Goal: Information Seeking & Learning: Find contact information

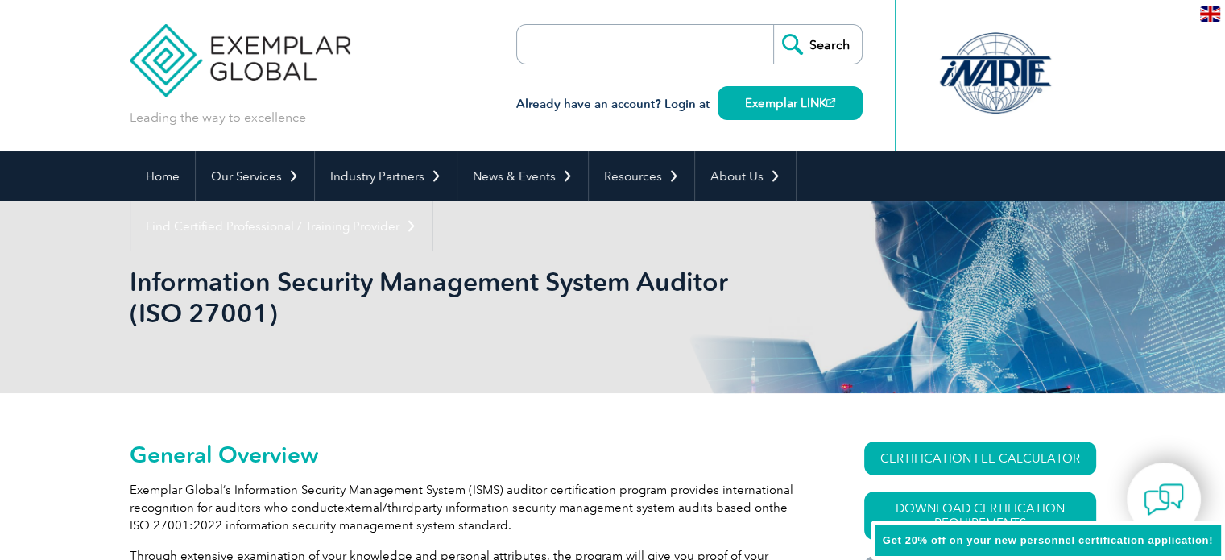
click at [676, 45] on input "search" at bounding box center [609, 44] width 169 height 39
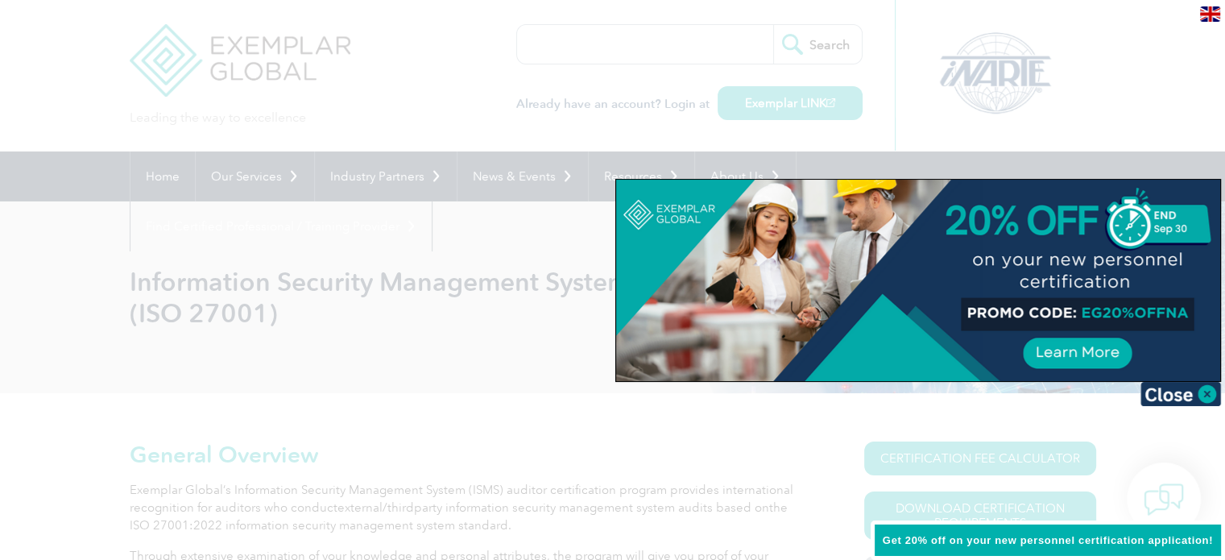
click at [357, 303] on div at bounding box center [612, 280] width 1225 height 560
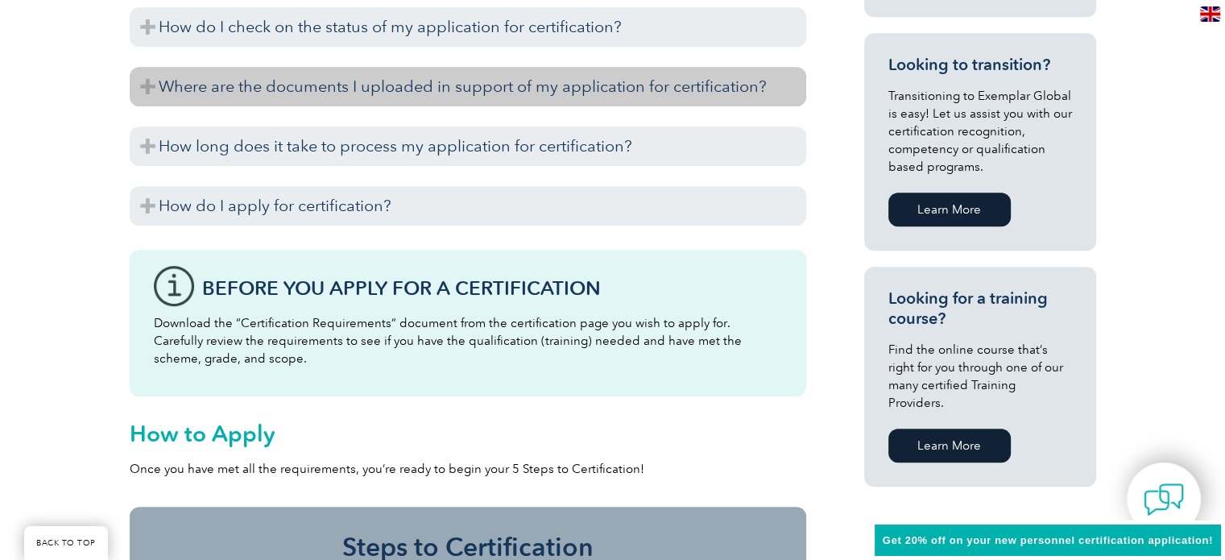
scroll to position [1019, 0]
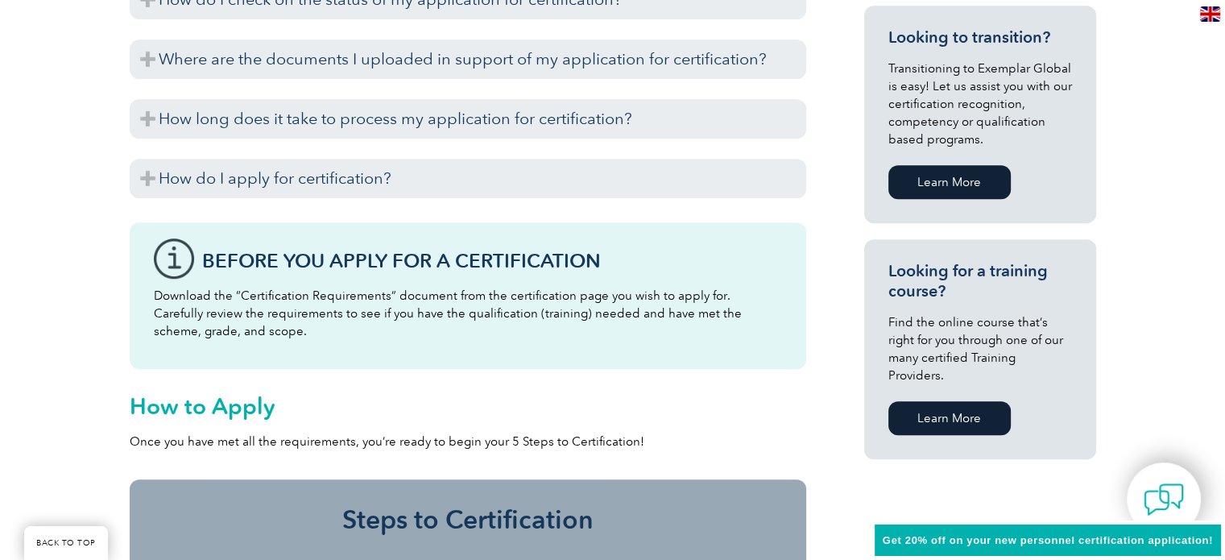
drag, startPoint x: 1107, startPoint y: 90, endPoint x: 1211, endPoint y: 12, distance: 130.0
click at [1211, 12] on img at bounding box center [1210, 13] width 20 height 15
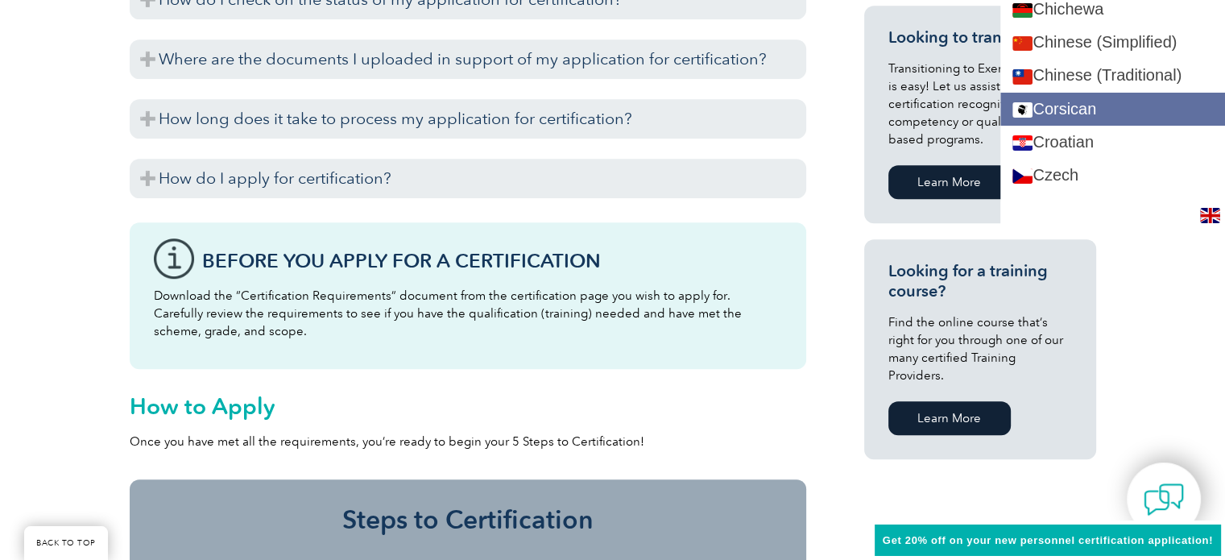
scroll to position [429, 0]
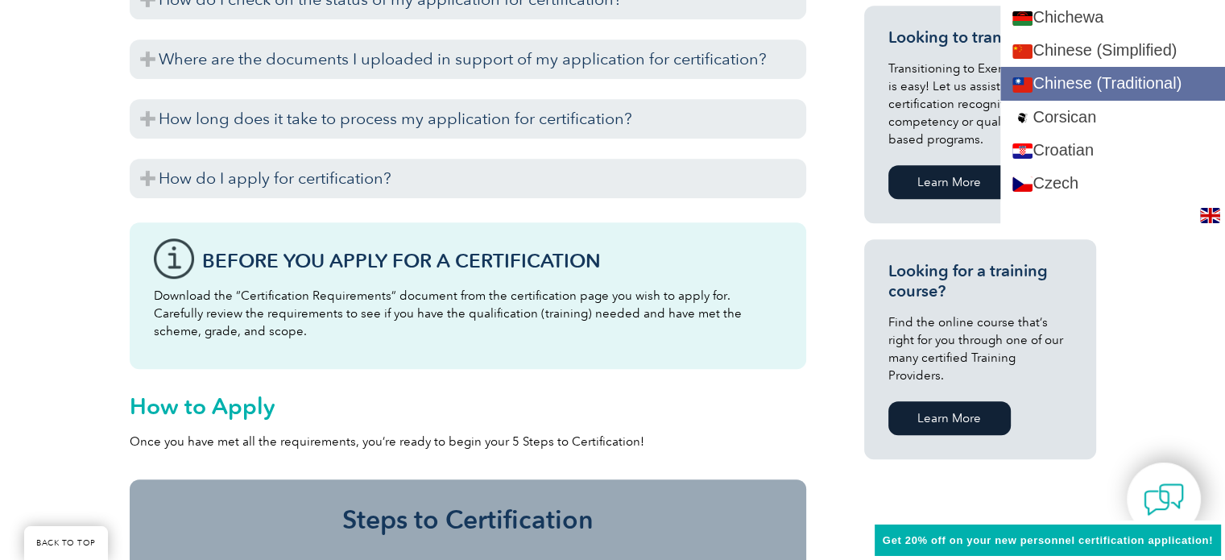
click at [1129, 87] on link "Chinese (Traditional)" at bounding box center [1112, 83] width 225 height 33
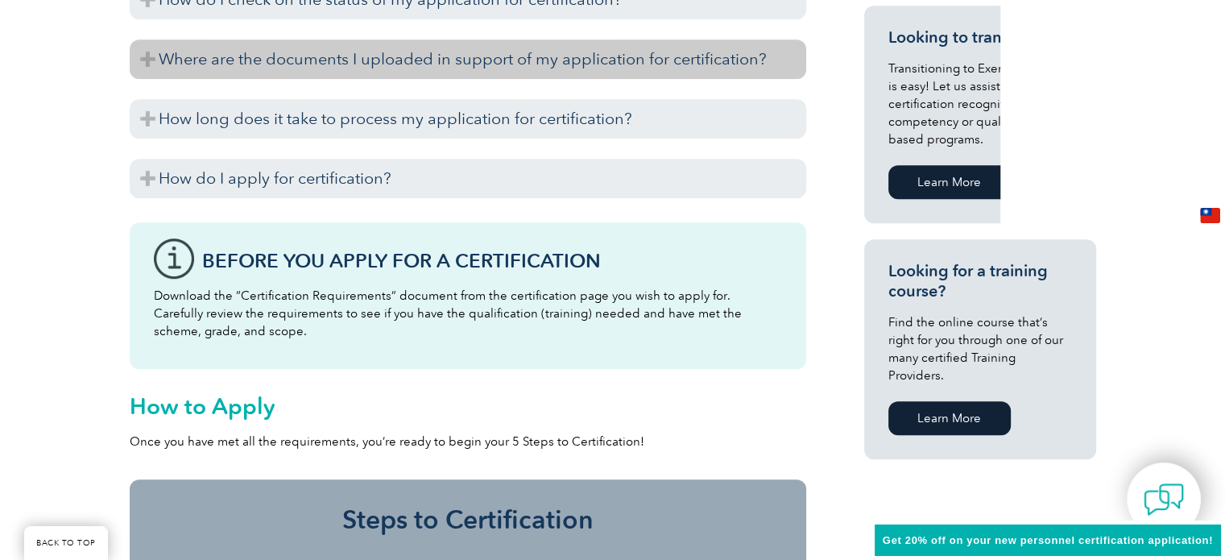
scroll to position [0, 0]
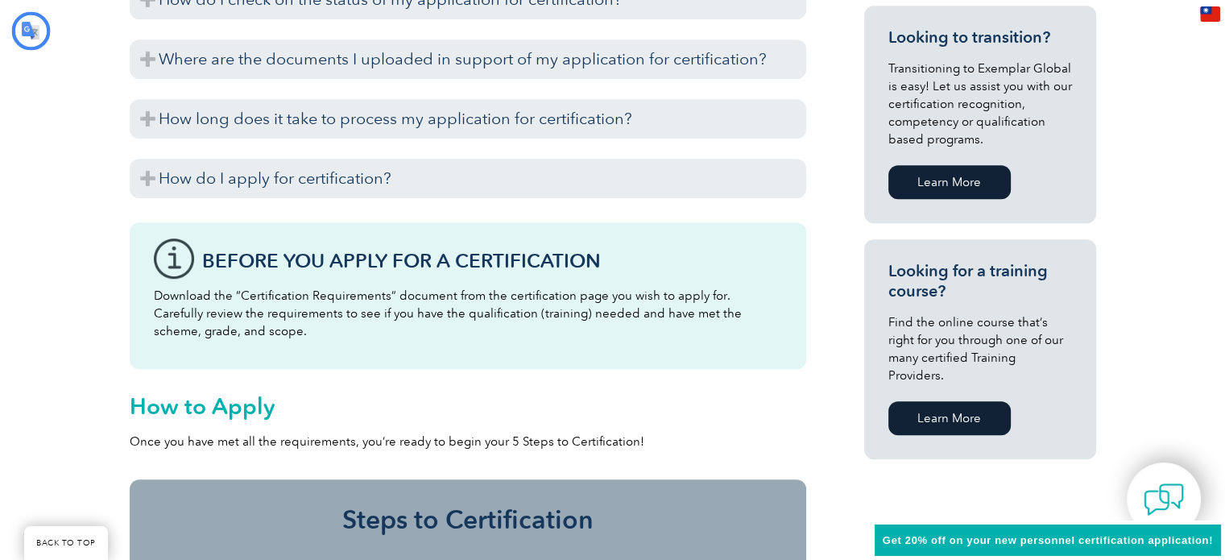
type input "搜尋"
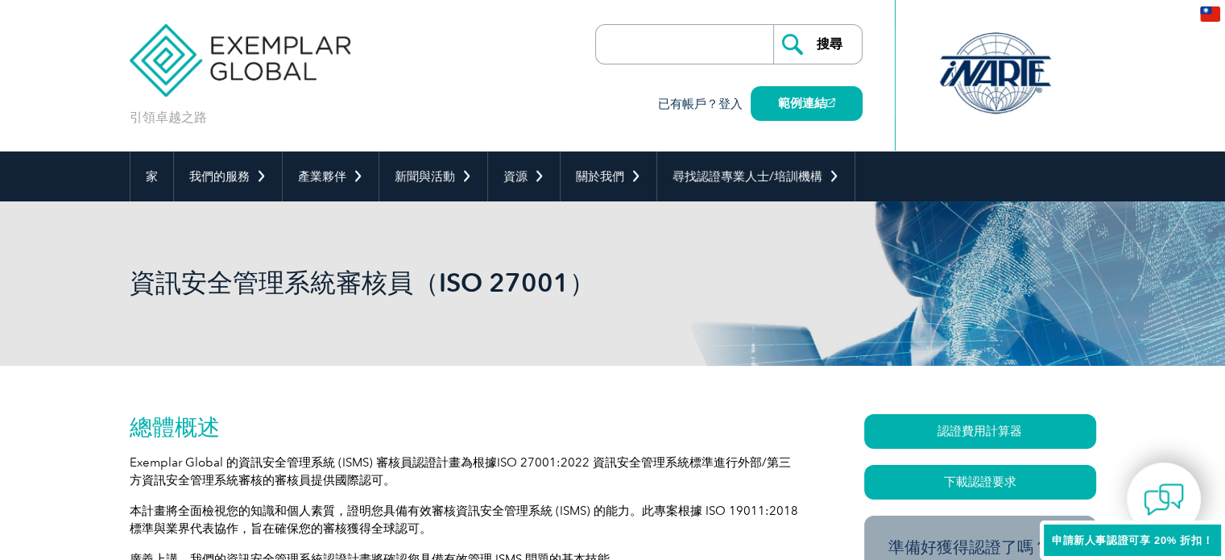
click at [275, 57] on img at bounding box center [240, 48] width 221 height 97
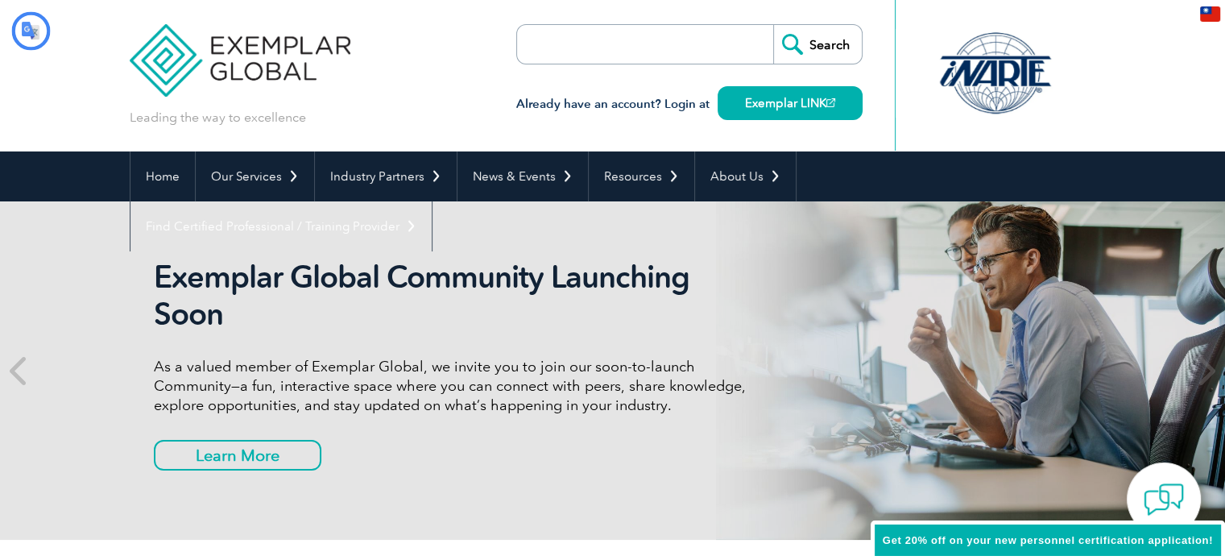
type input "搜尋"
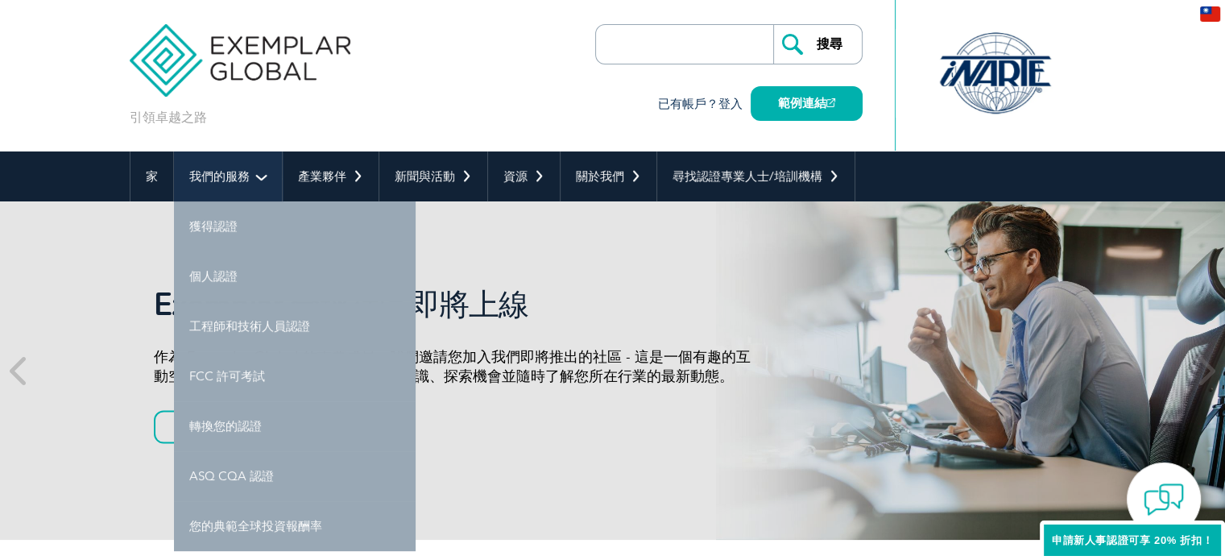
click at [245, 178] on font "我們的服務" at bounding box center [219, 176] width 60 height 14
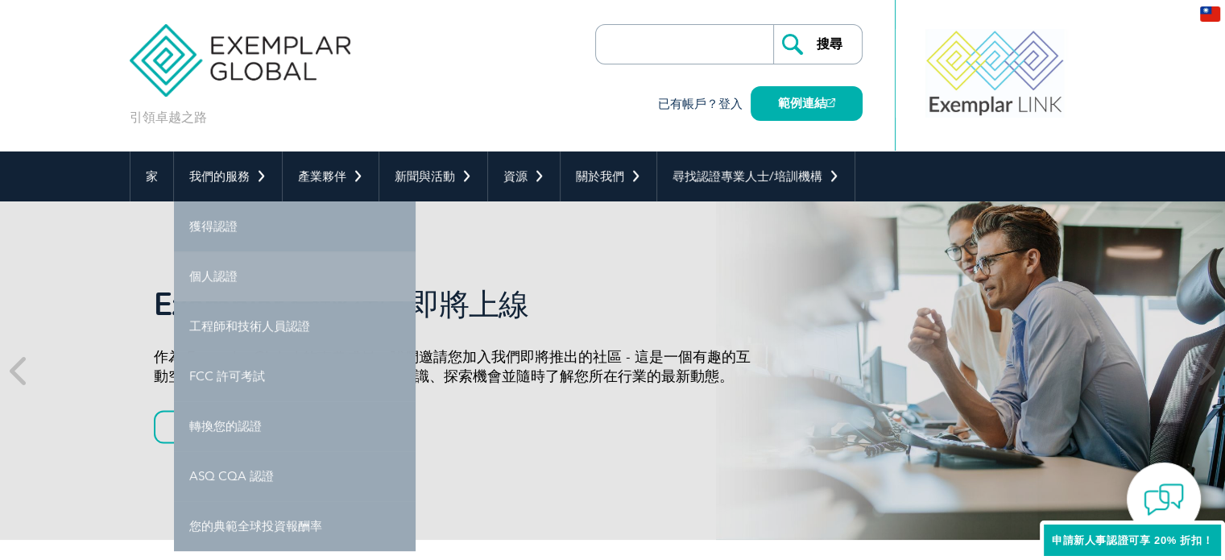
click at [225, 281] on font "個人認證" at bounding box center [213, 276] width 48 height 14
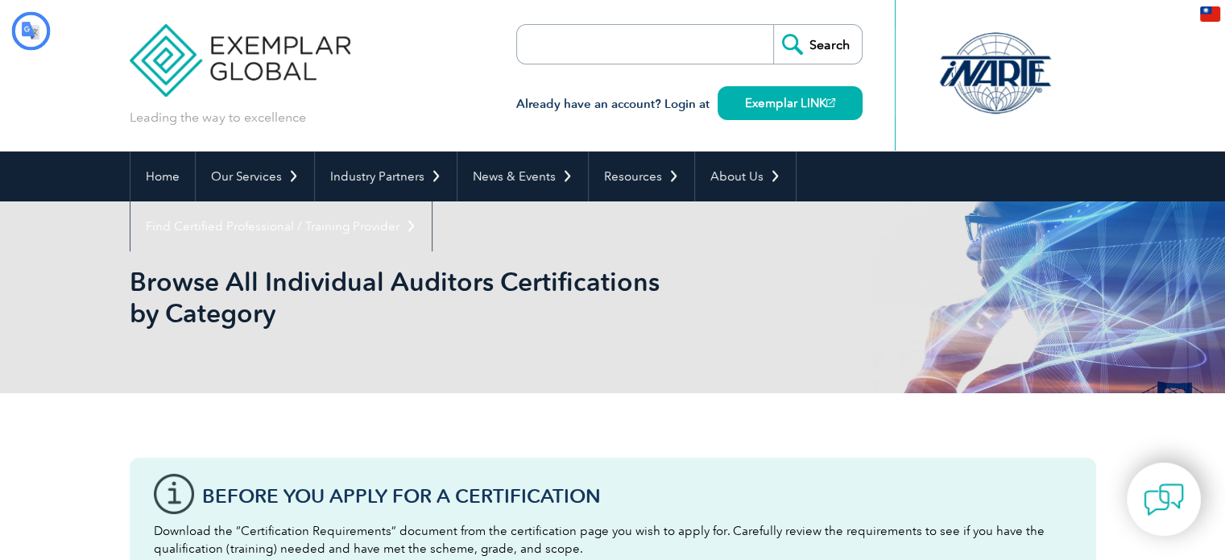
type input "搜尋"
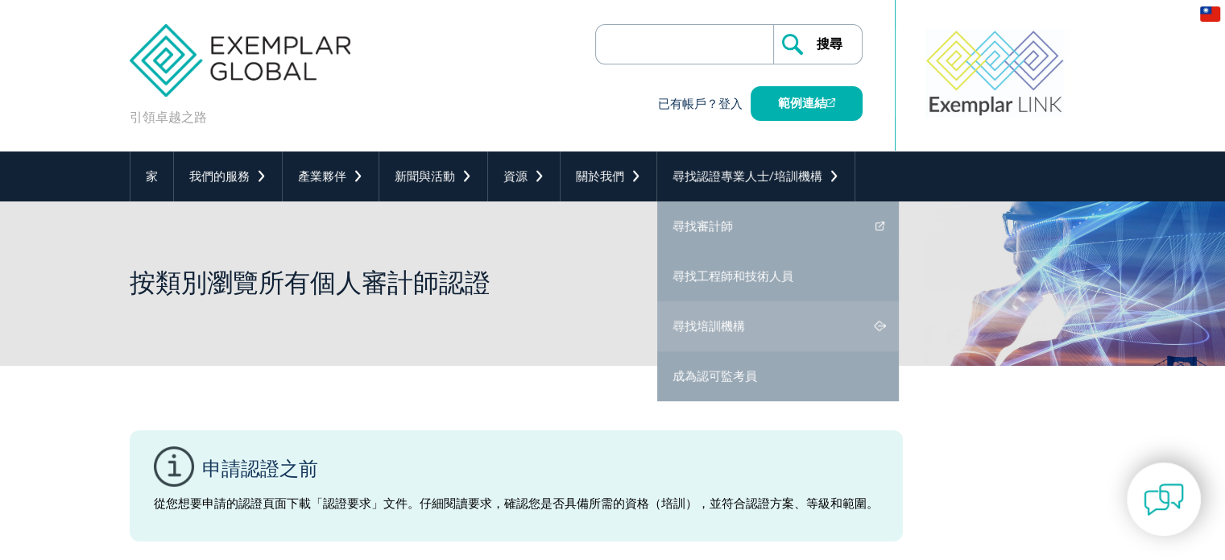
click at [725, 322] on font "尋找培訓機構" at bounding box center [708, 326] width 72 height 14
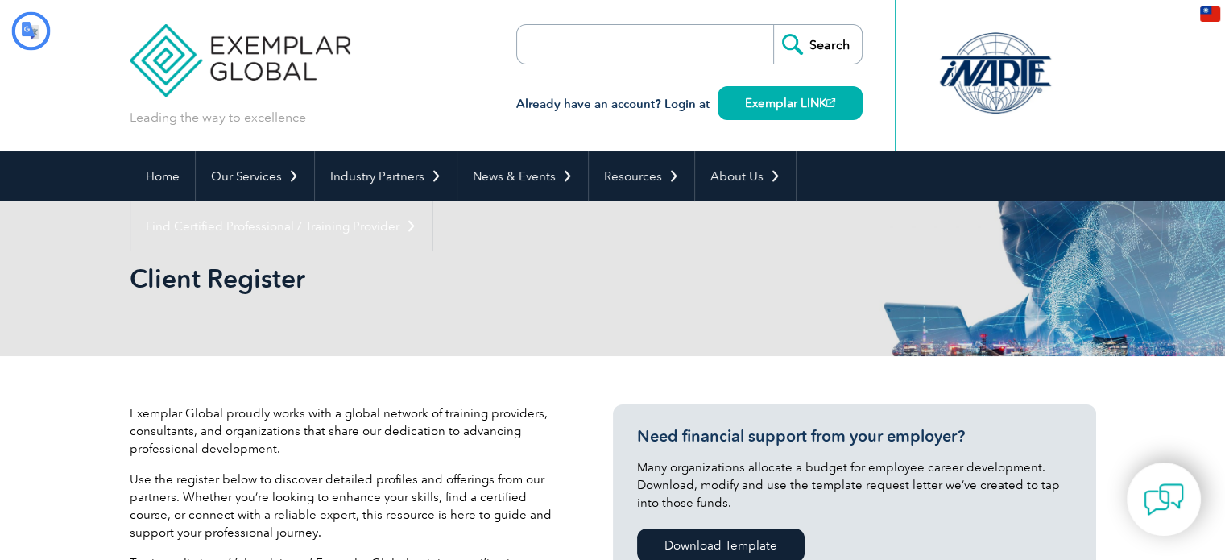
type input "搜尋"
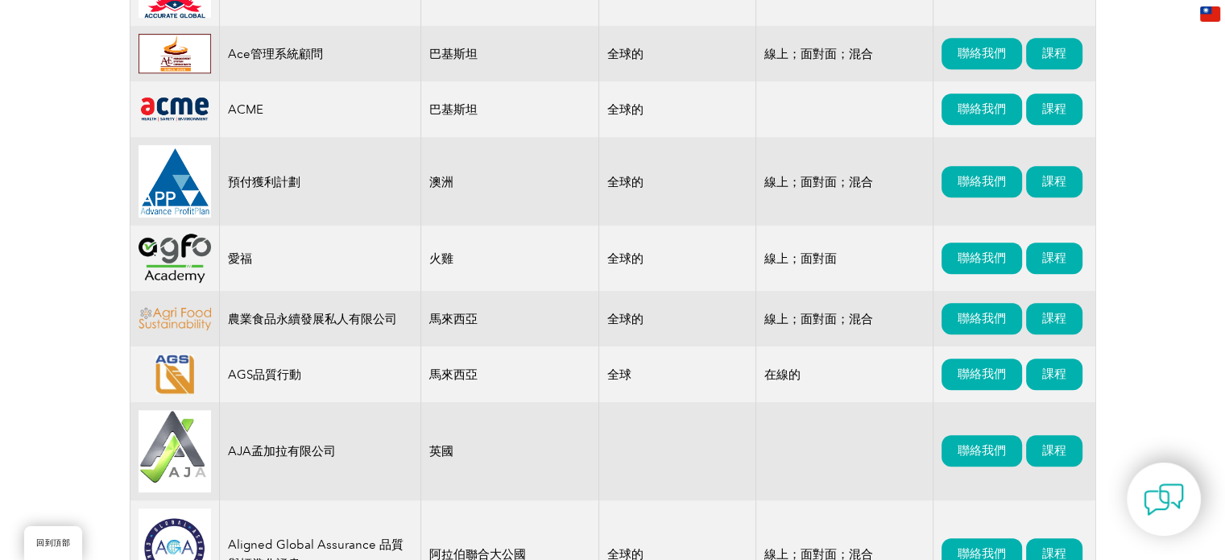
scroll to position [805, 0]
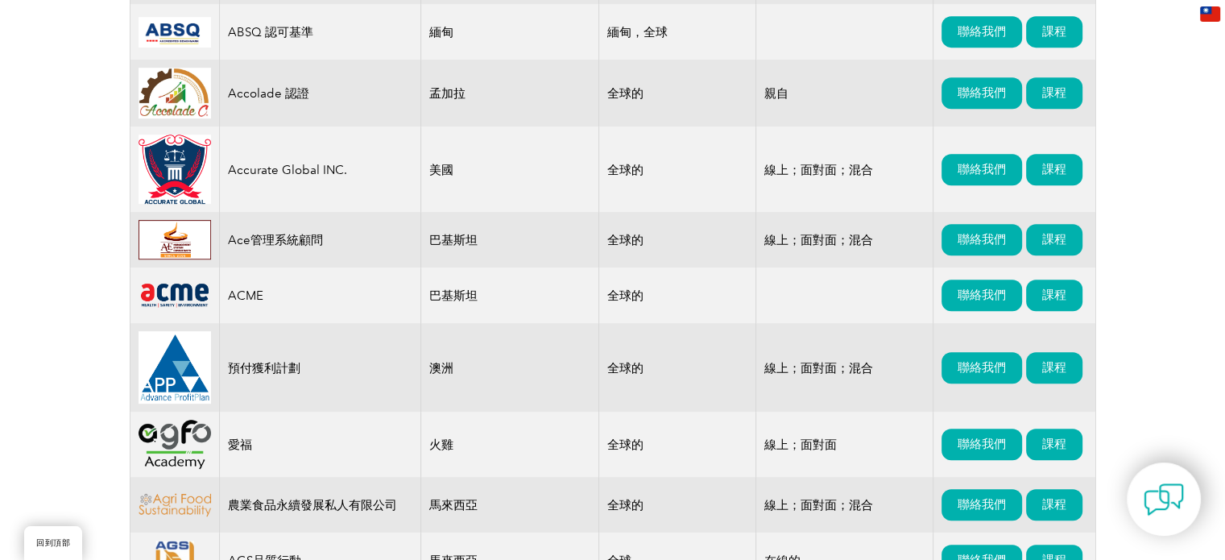
click at [345, 316] on td "ACME" at bounding box center [319, 295] width 201 height 56
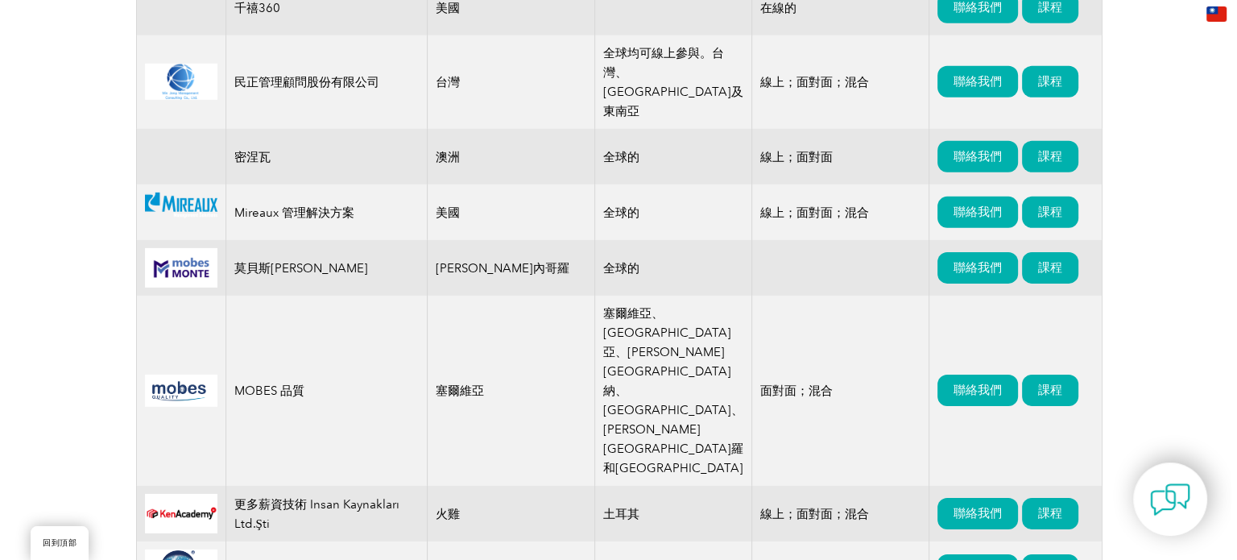
scroll to position [11309, 0]
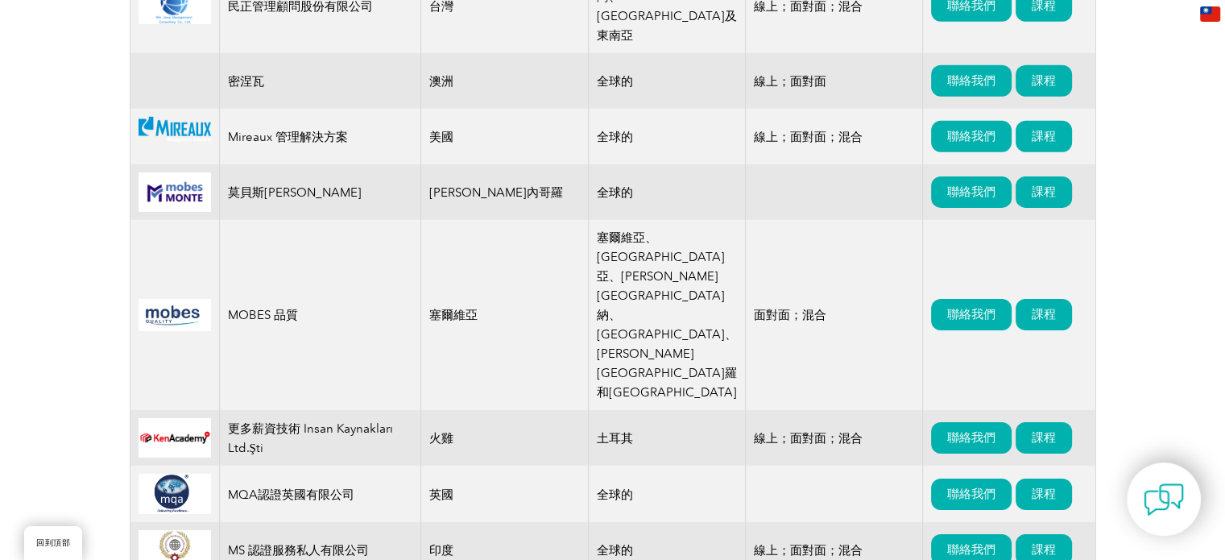
click at [294, 13] on font "民正管理顧問股份有限公司" at bounding box center [300, 5] width 145 height 14
click at [292, 14] on font "民正管理顧問股份有限公司" at bounding box center [300, 6] width 145 height 14
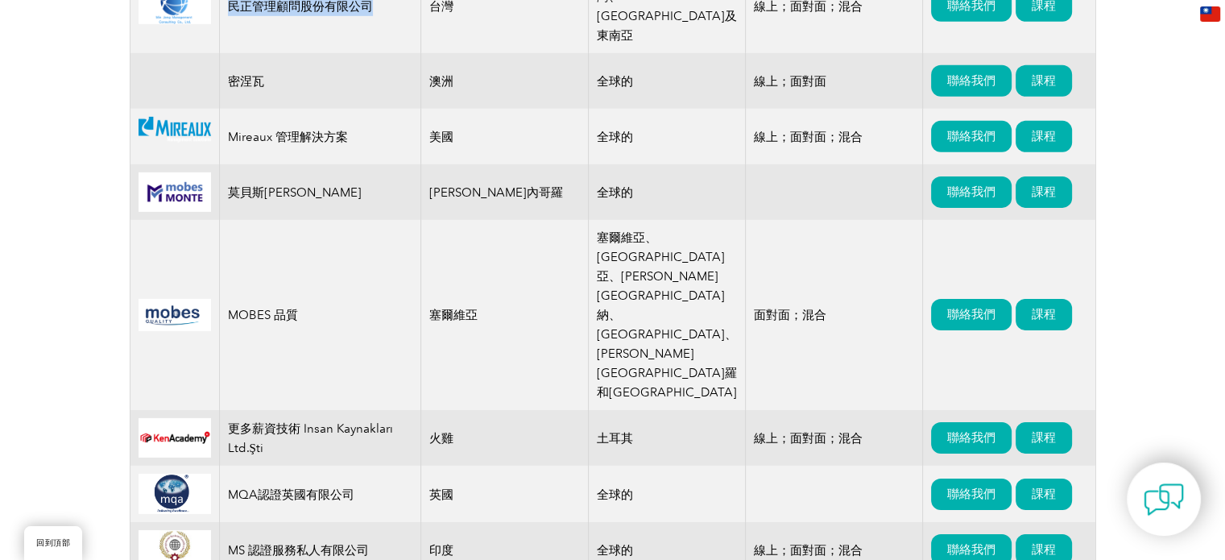
click at [292, 14] on font "民正管理顧問股份有限公司" at bounding box center [300, 6] width 145 height 14
click at [1031, 13] on font "課程" at bounding box center [1043, 5] width 24 height 14
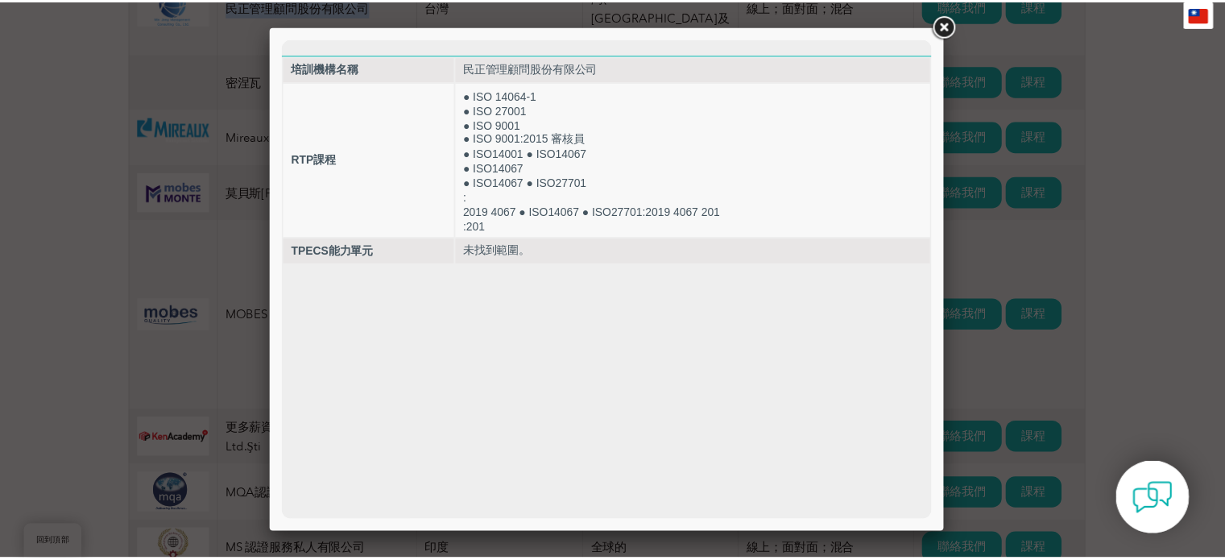
scroll to position [0, 0]
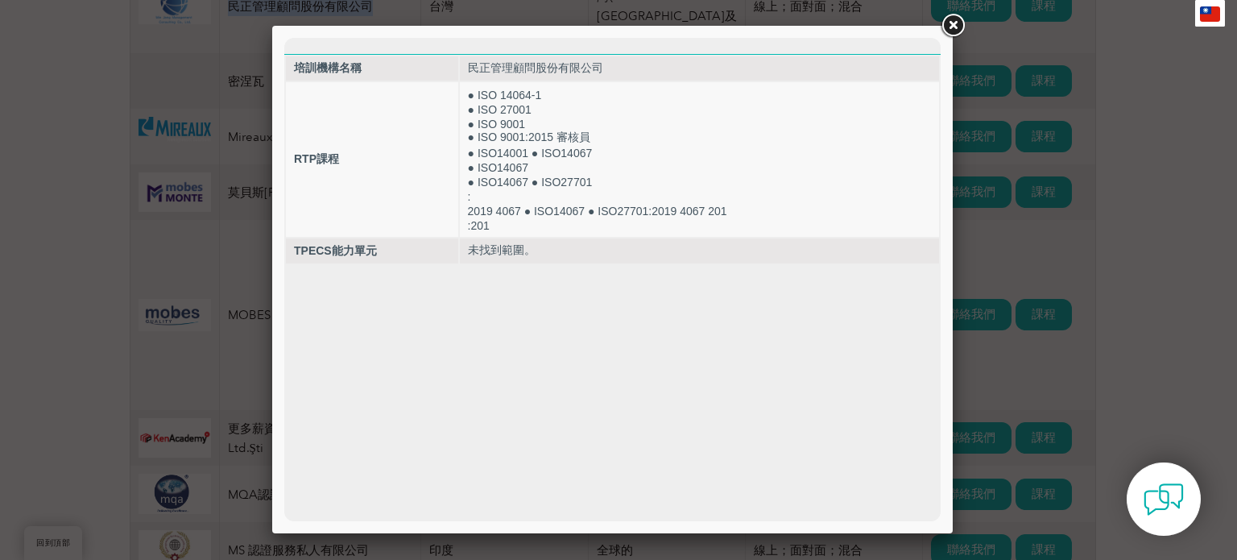
click at [950, 29] on link at bounding box center [952, 25] width 29 height 29
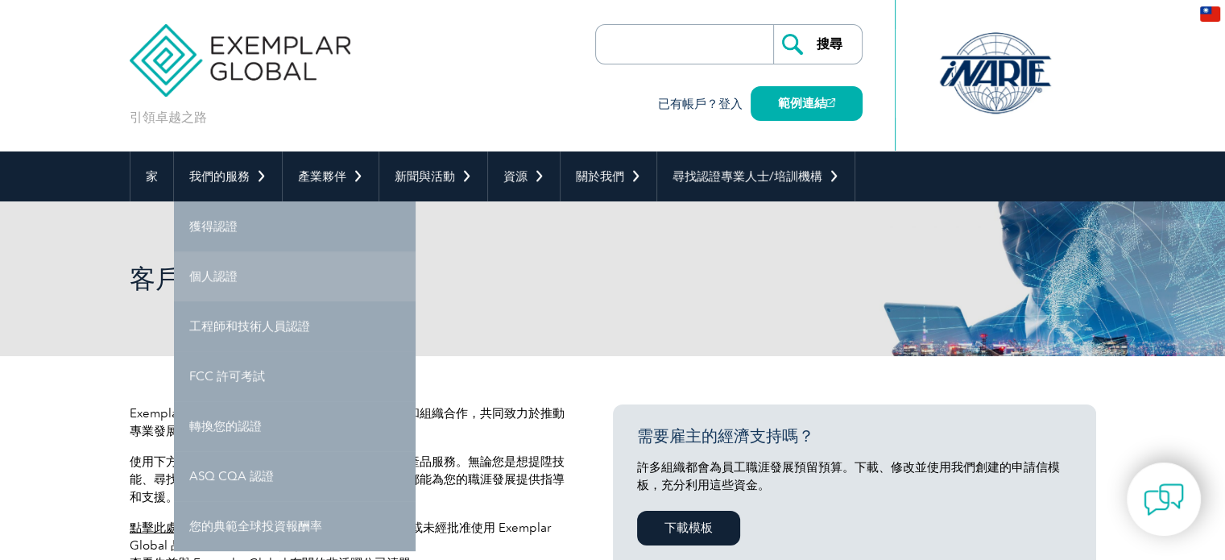
click at [207, 279] on font "個人認證" at bounding box center [213, 276] width 48 height 14
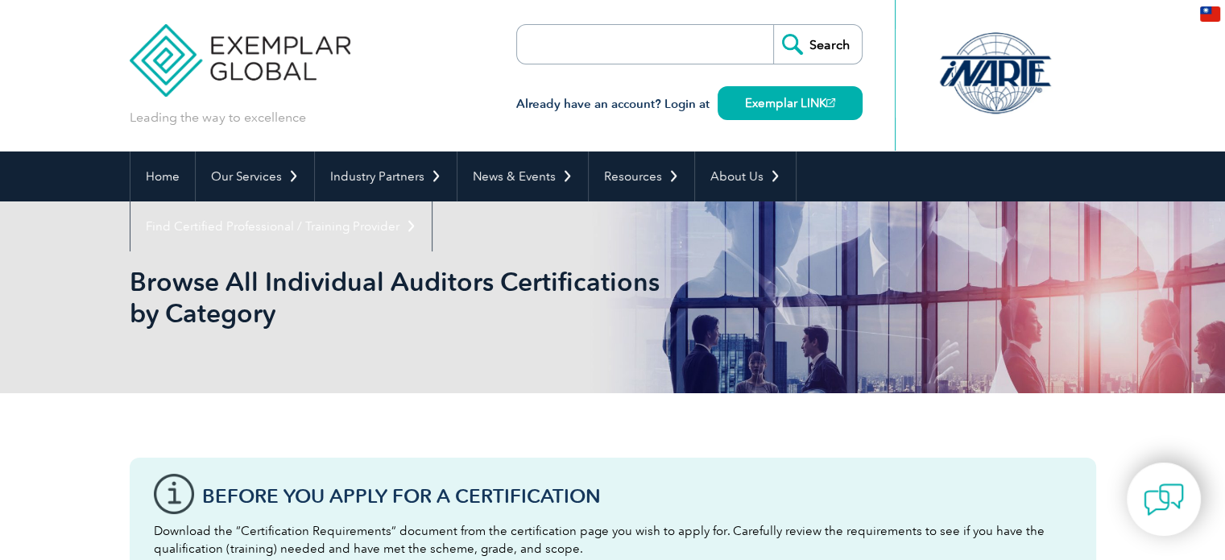
type input "搜尋"
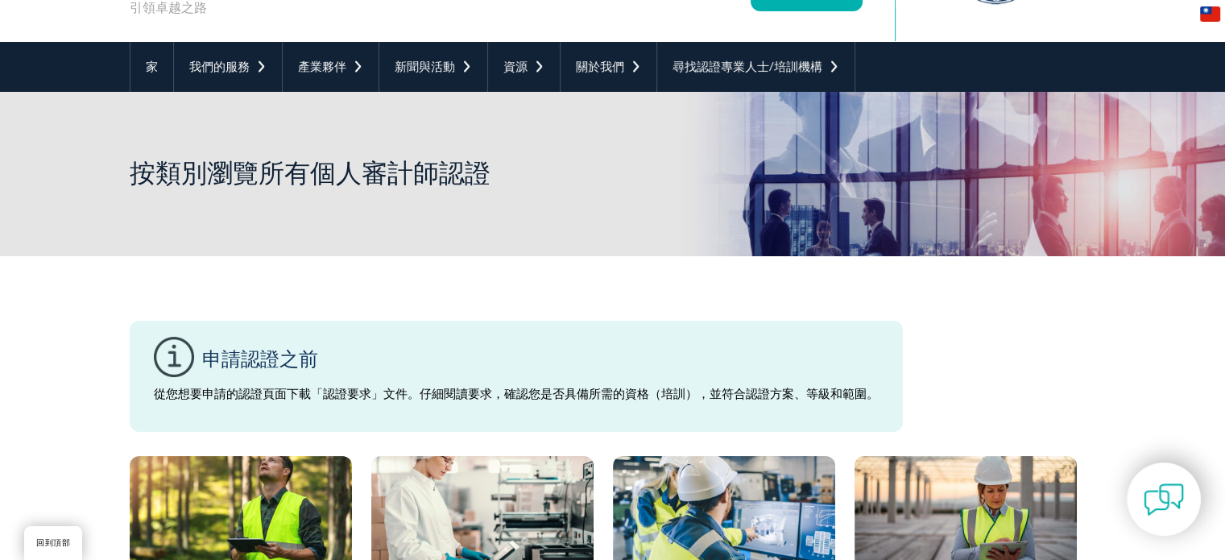
scroll to position [107, 0]
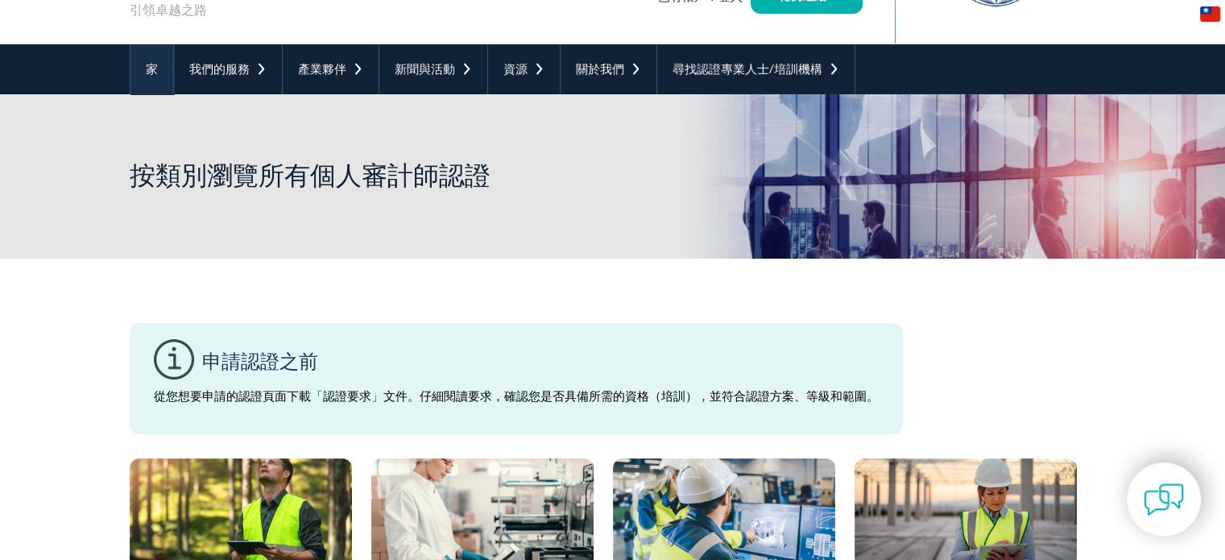
click at [151, 72] on font "家" at bounding box center [152, 69] width 12 height 14
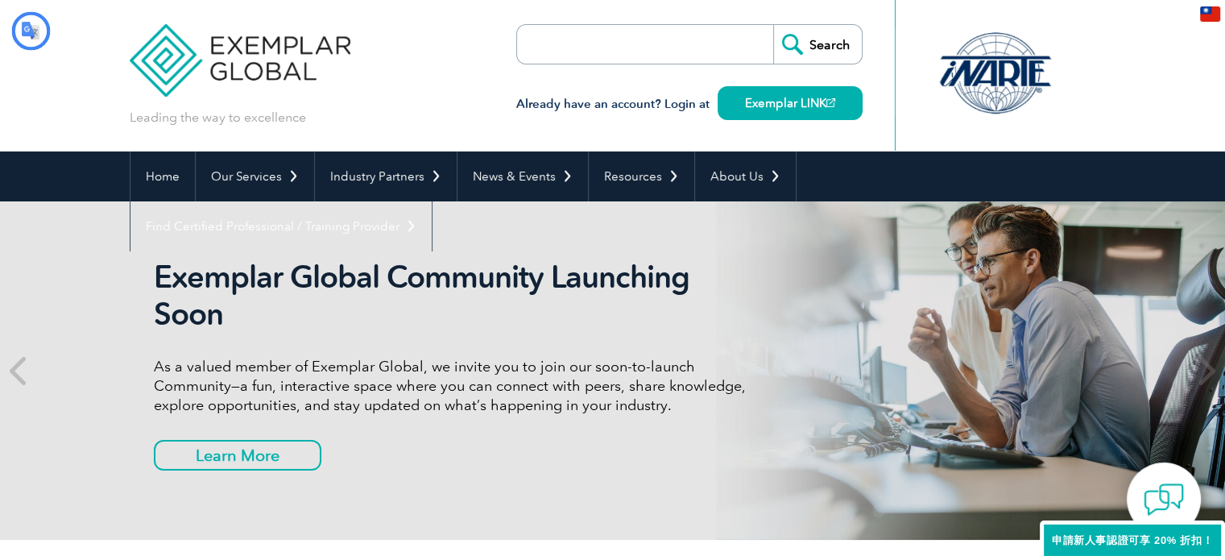
type input "搜尋"
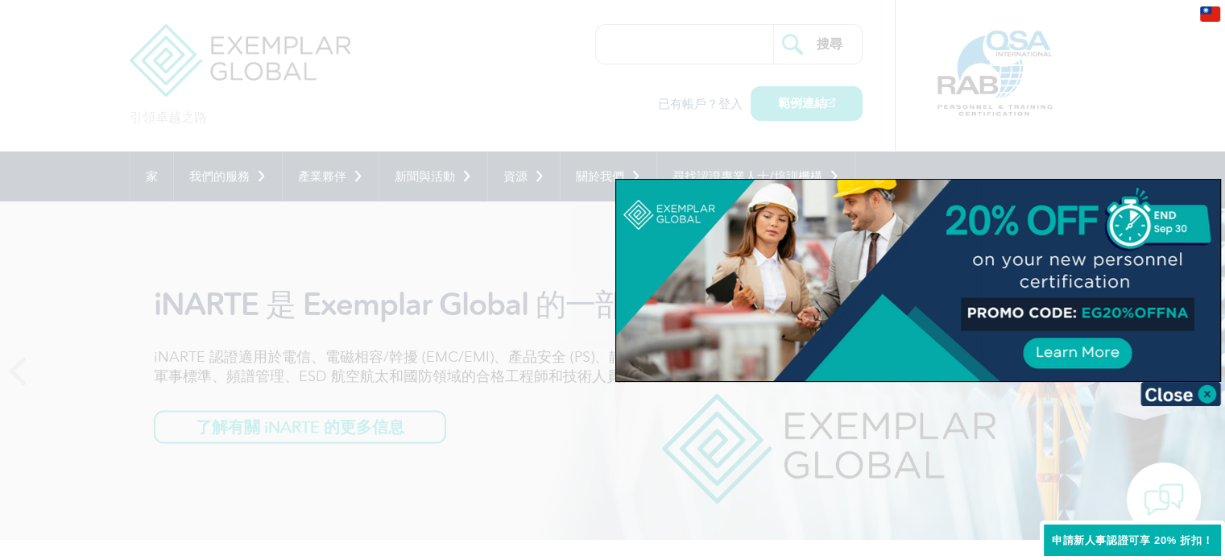
click at [267, 62] on div at bounding box center [612, 280] width 1225 height 560
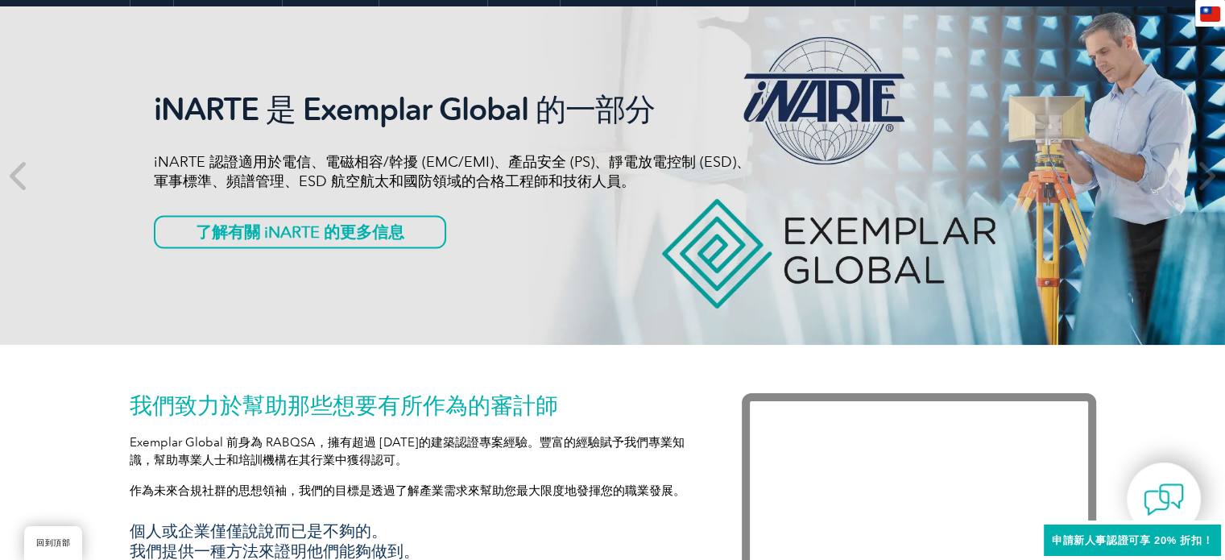
scroll to position [53, 0]
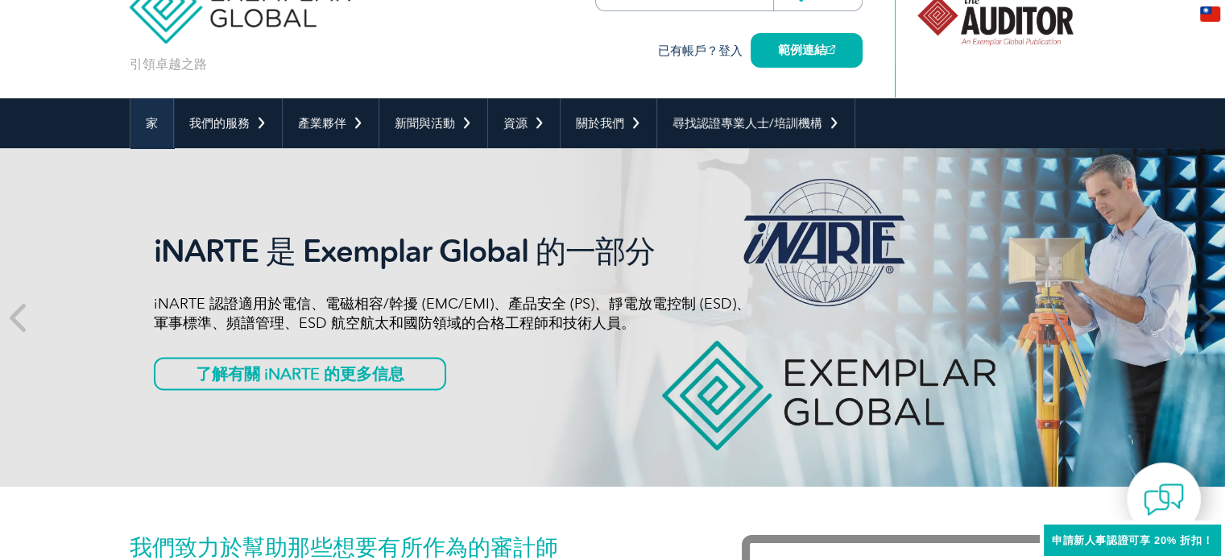
click at [151, 134] on link "家" at bounding box center [151, 123] width 43 height 50
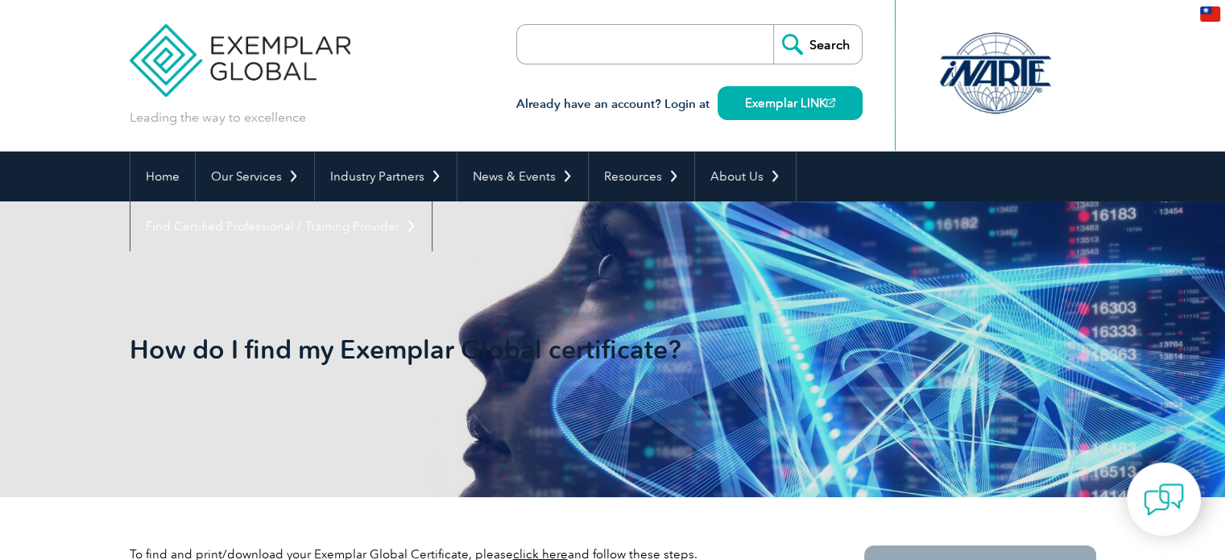
type input "搜尋"
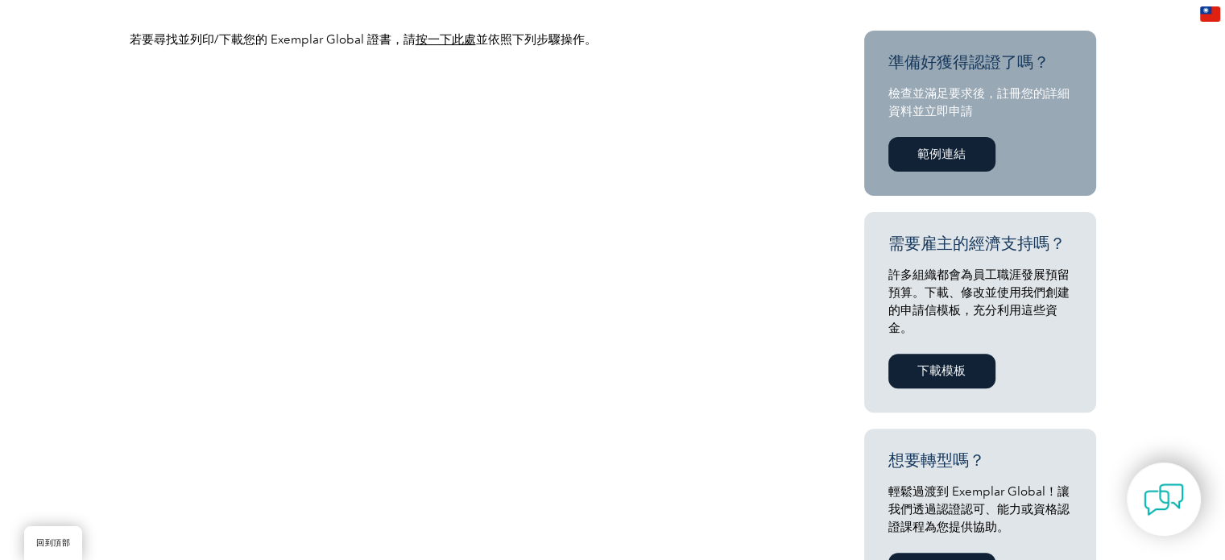
scroll to position [536, 0]
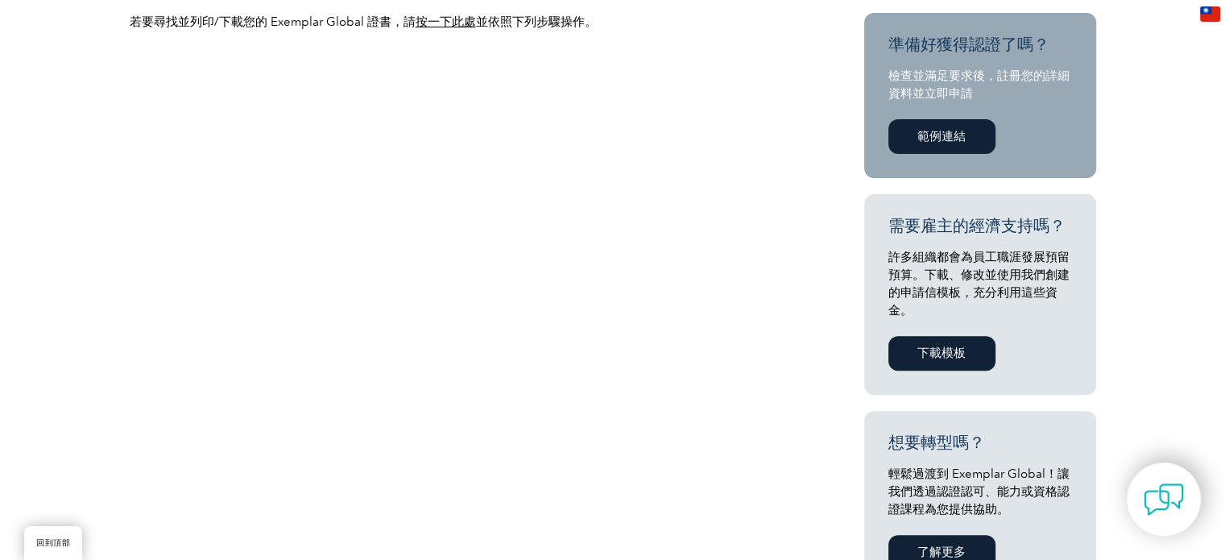
click at [448, 23] on font "按一下此處" at bounding box center [445, 21] width 60 height 14
